Goal: Information Seeking & Learning: Learn about a topic

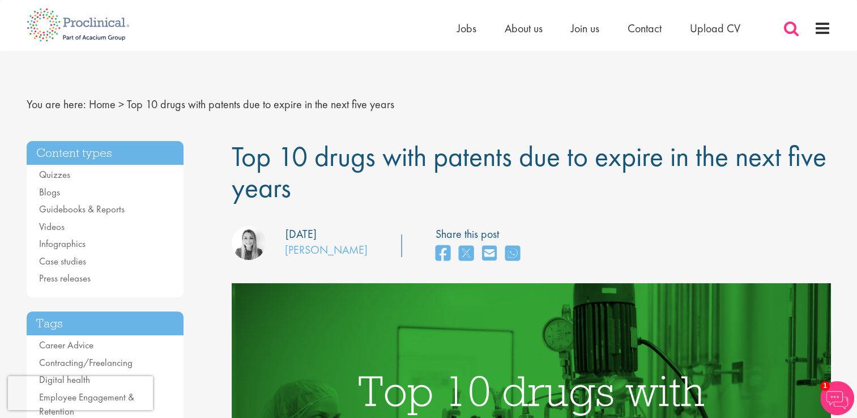
click at [790, 28] on span at bounding box center [790, 28] width 17 height 17
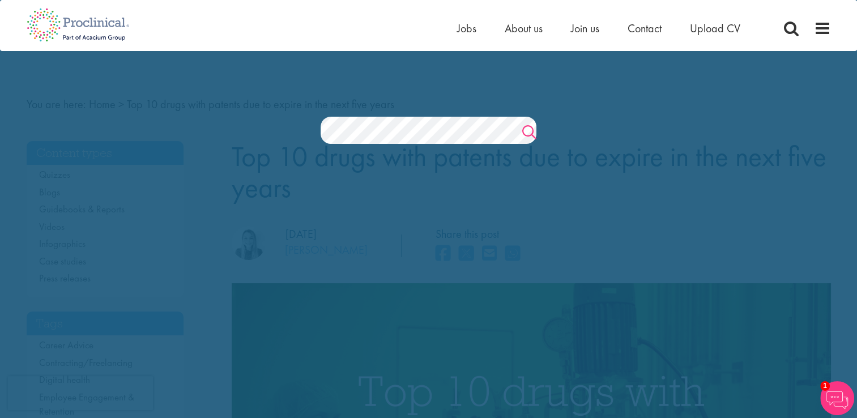
click at [532, 130] on link "Search" at bounding box center [529, 133] width 14 height 23
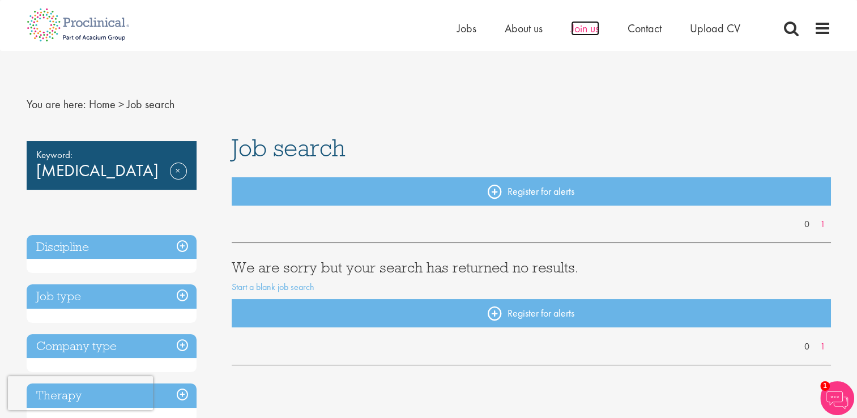
click at [582, 26] on span "Join us" at bounding box center [585, 28] width 28 height 15
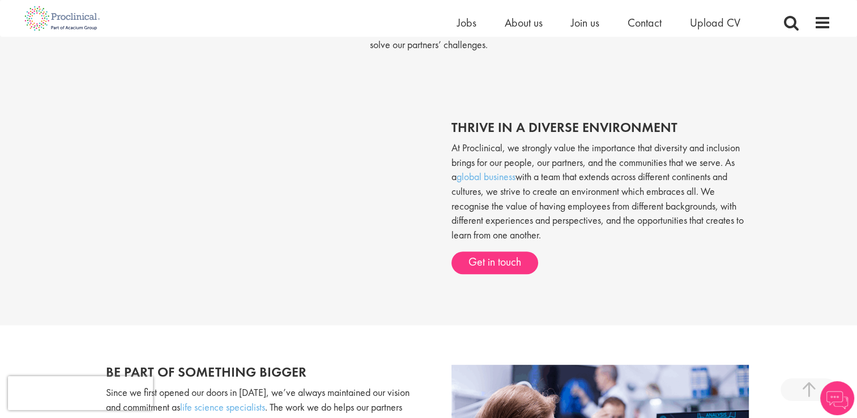
scroll to position [623, 0]
